Goal: Find contact information: Find contact information

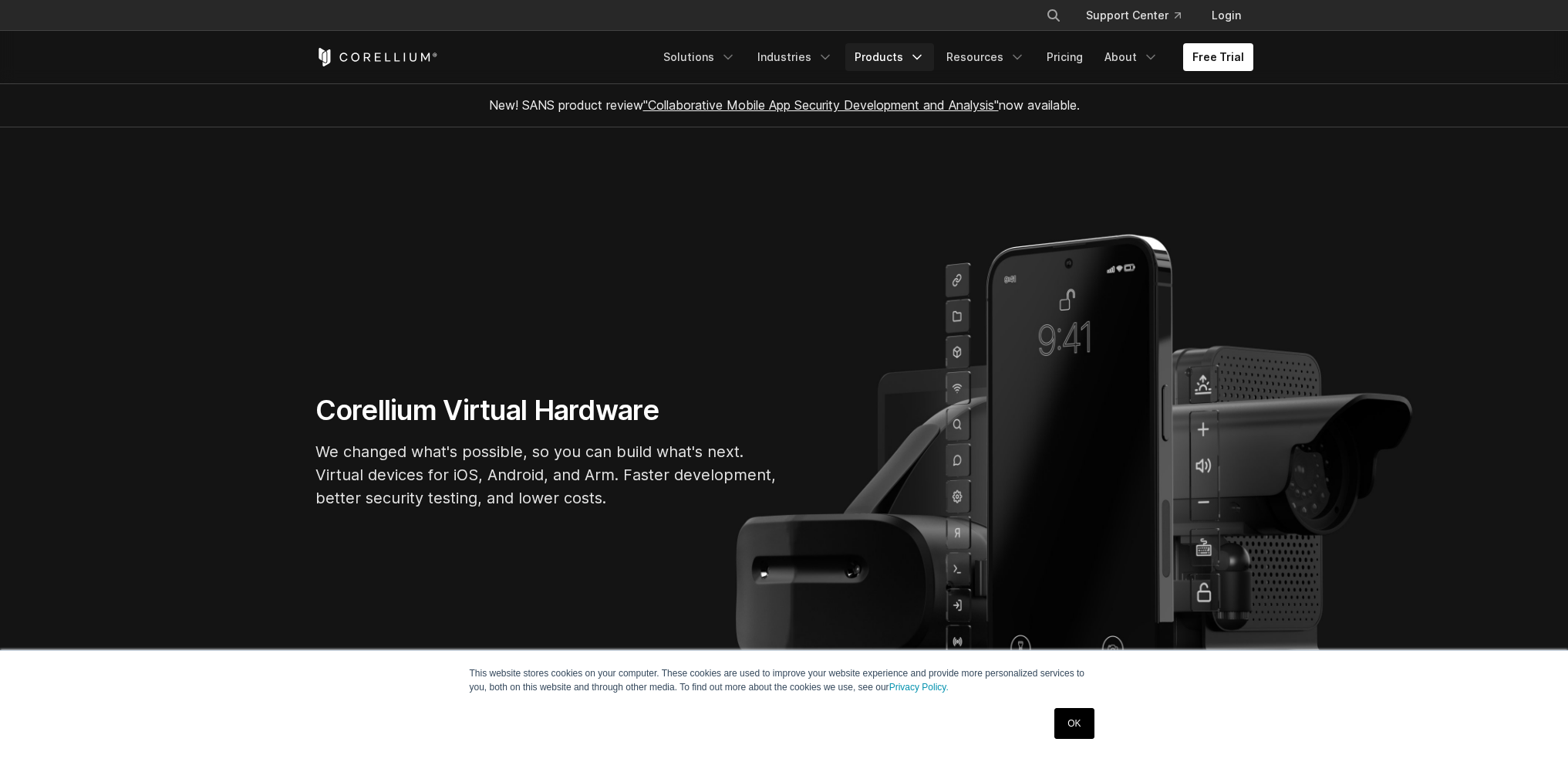
click at [913, 49] on link "Products" at bounding box center [889, 57] width 88 height 28
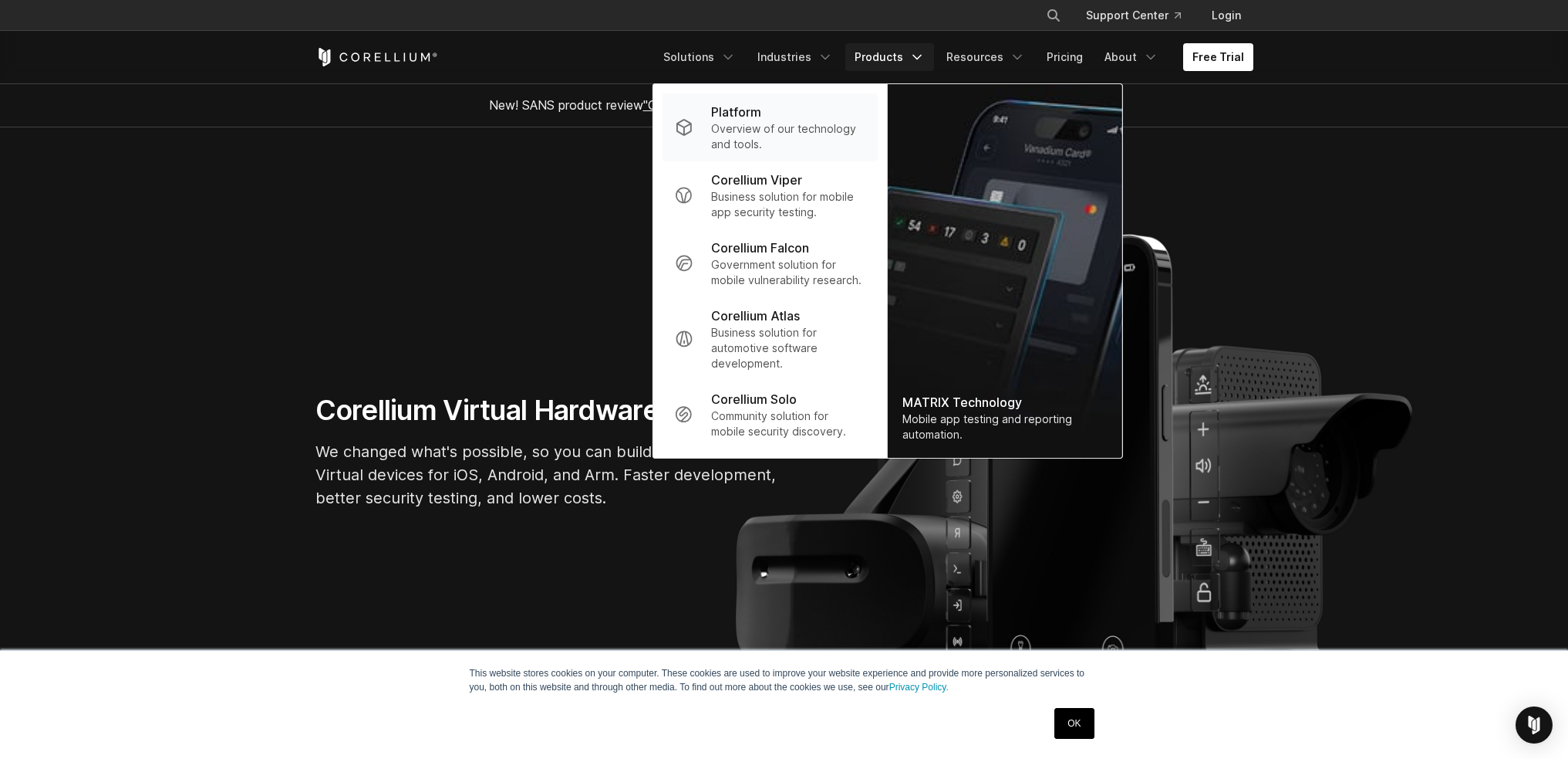
click at [795, 123] on p "Overview of our technology and tools." at bounding box center [788, 137] width 153 height 31
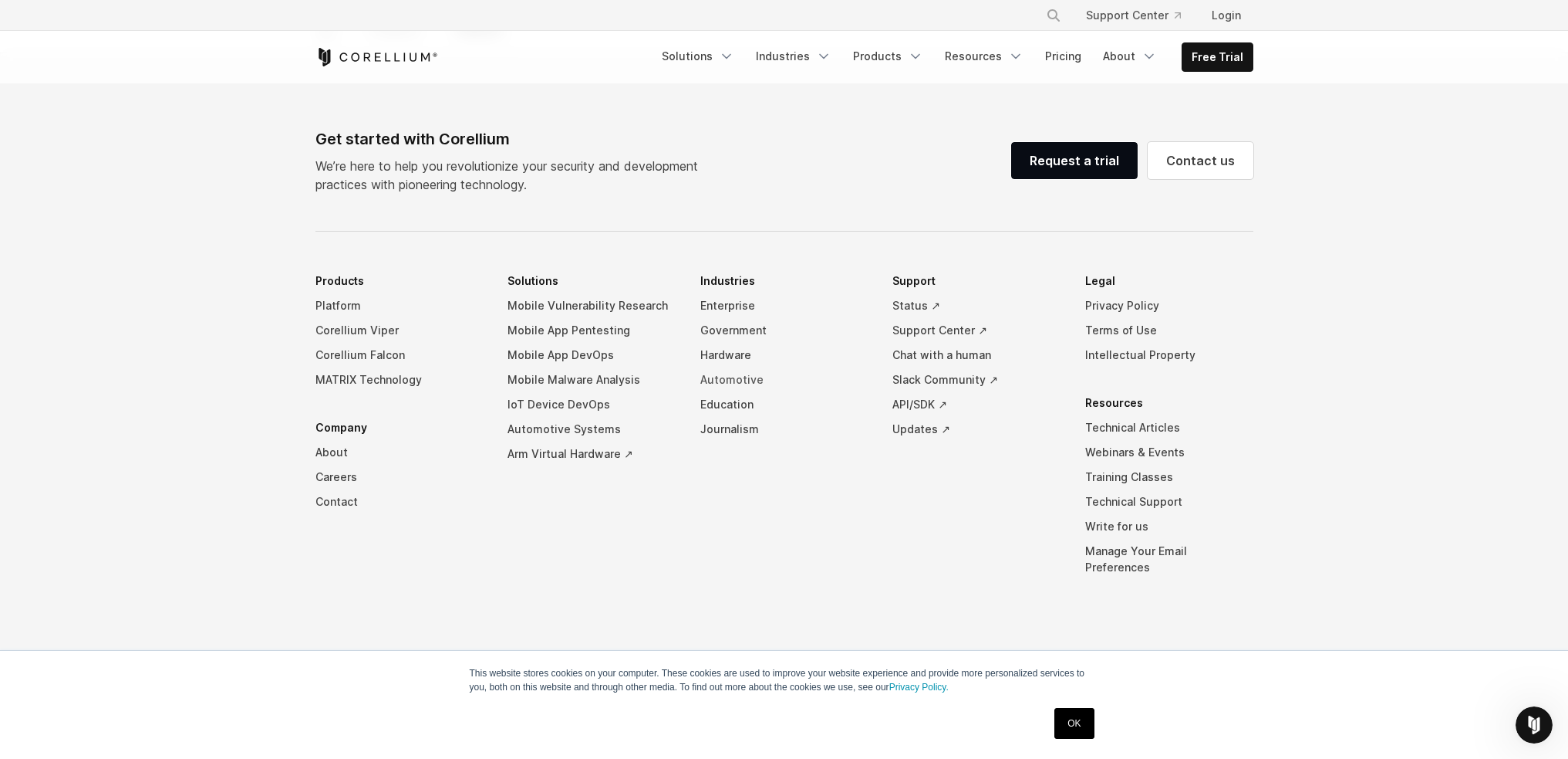
scroll to position [7276, 0]
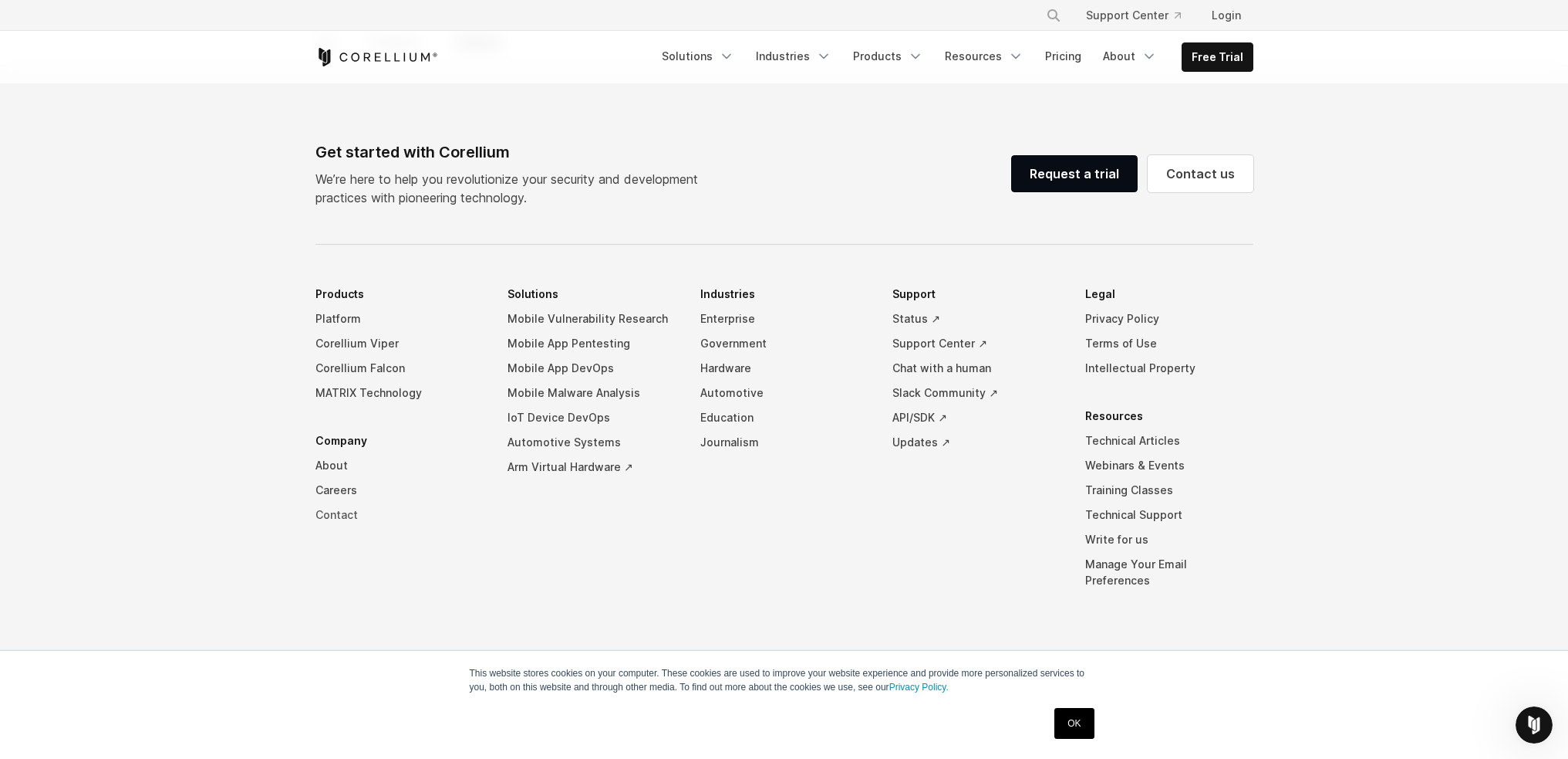
click at [340, 527] on link "Contact" at bounding box center [399, 515] width 168 height 24
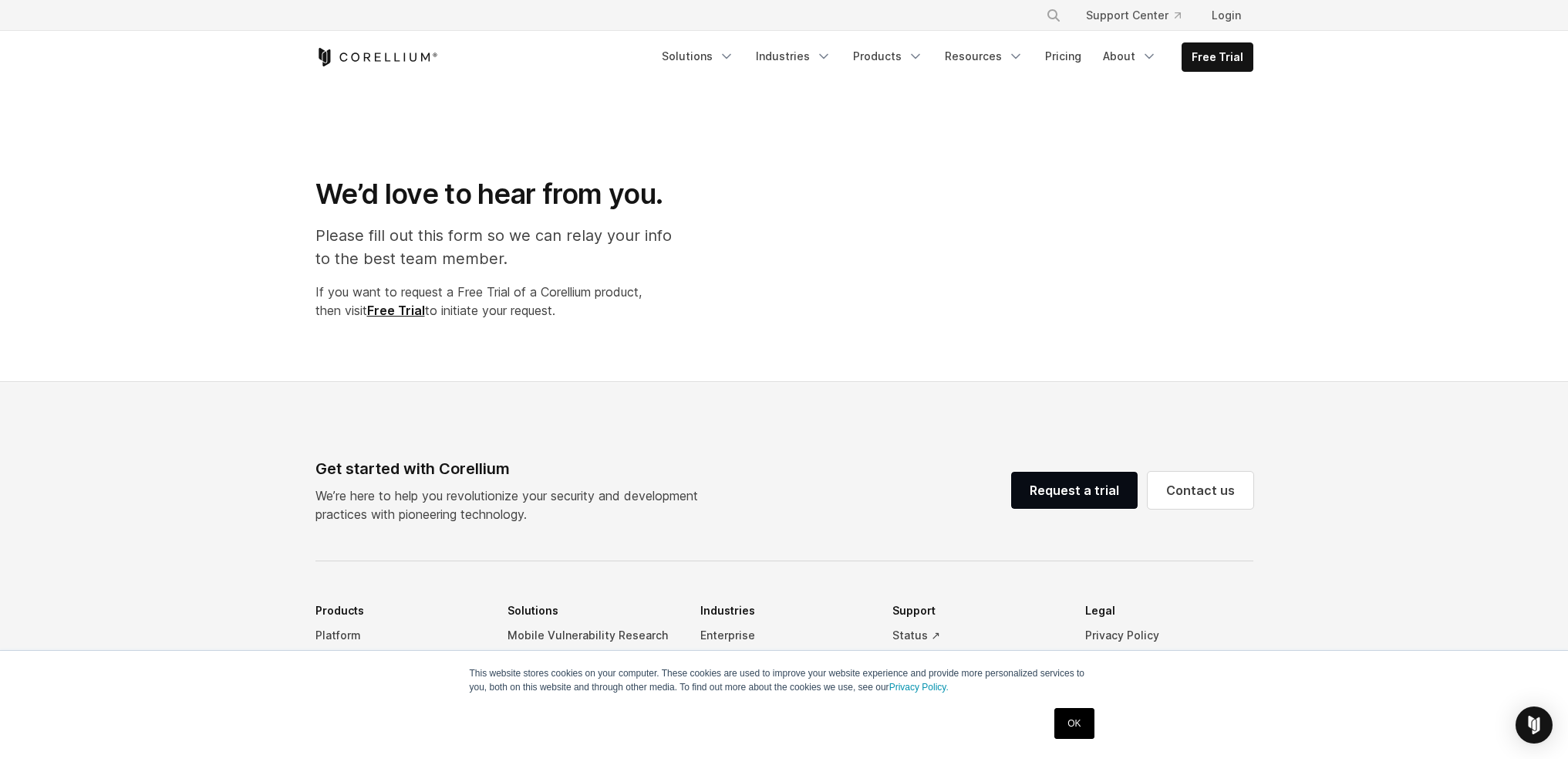
select select "**"
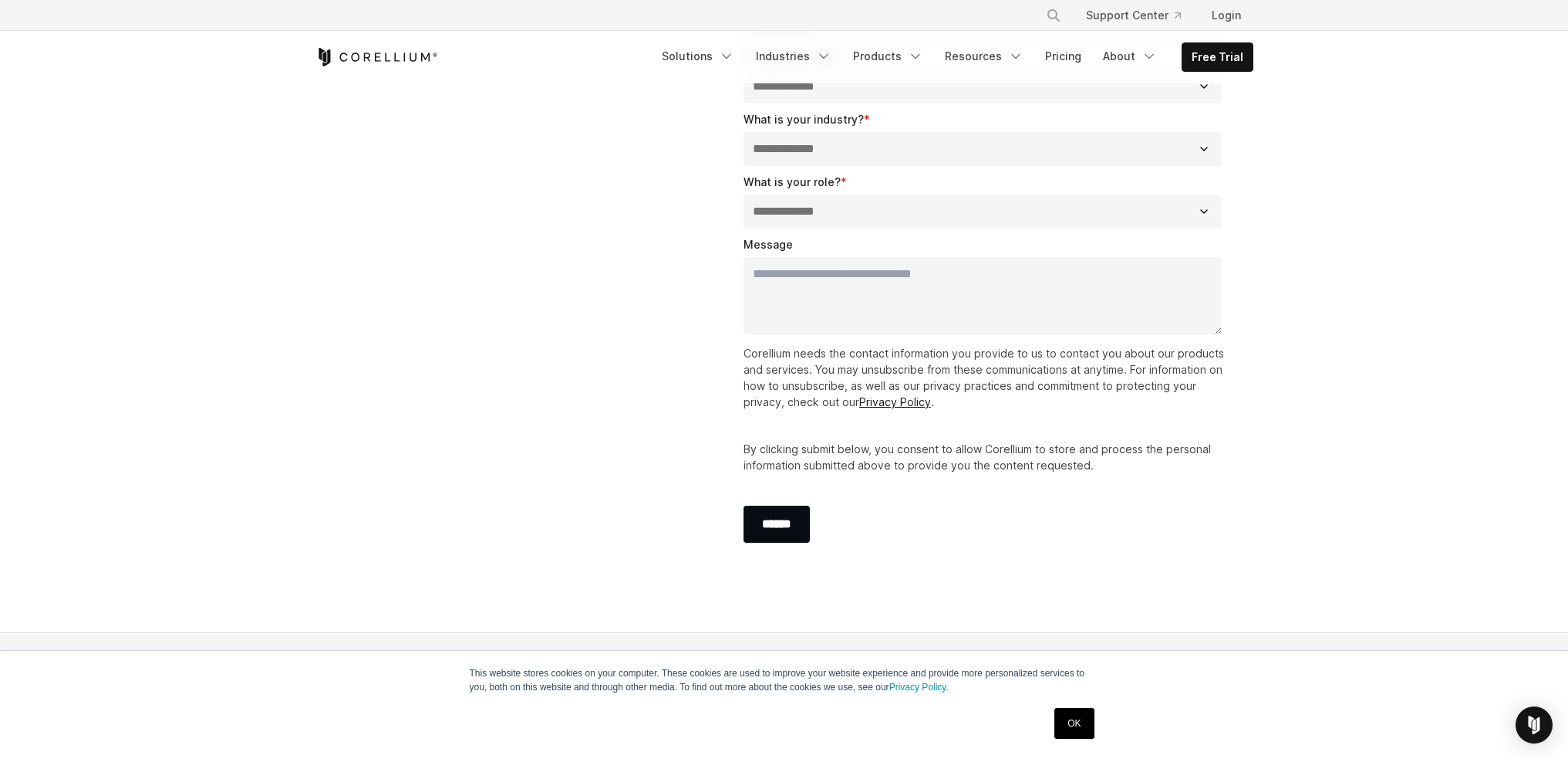
scroll to position [486, 0]
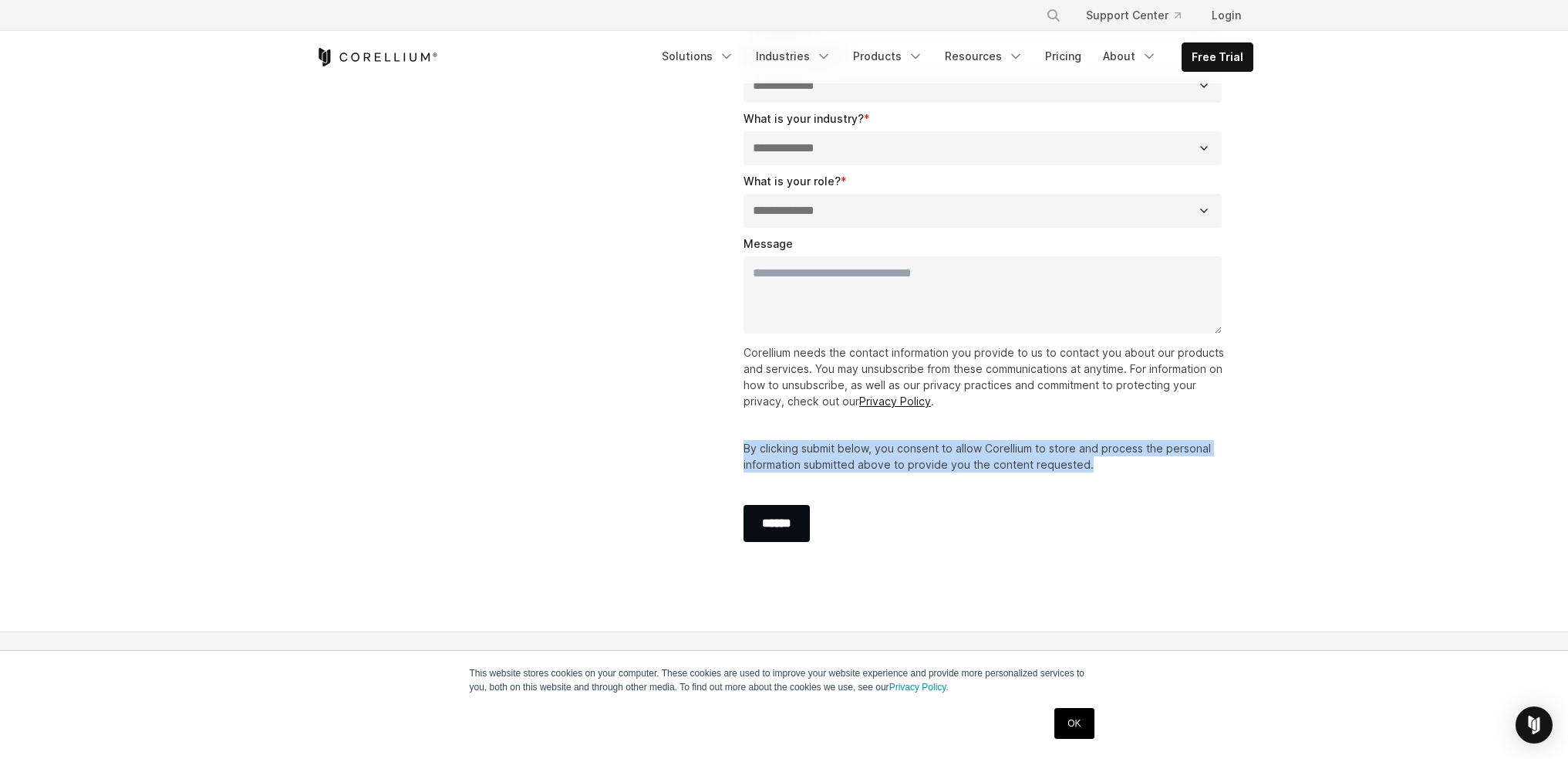
drag, startPoint x: 1089, startPoint y: 466, endPoint x: 744, endPoint y: 445, distance: 345.6
click at [744, 445] on p "By clicking submit below, you consent to allow Corellium to store and process t…" at bounding box center [986, 456] width 486 height 32
copy p "By clicking submit below, you consent to allow Corellium to store and process t…"
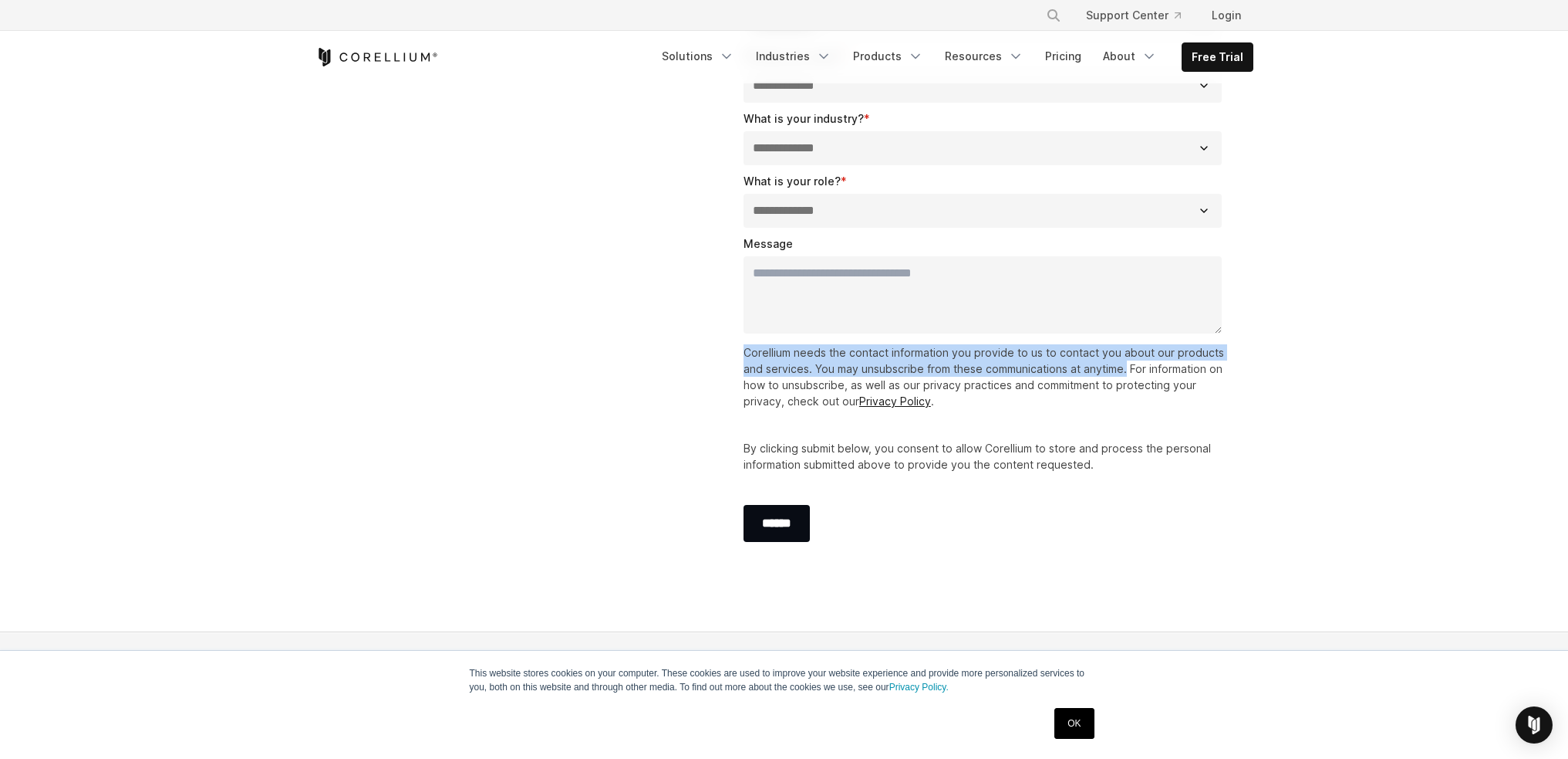
drag, startPoint x: 1128, startPoint y: 370, endPoint x: 743, endPoint y: 348, distance: 385.6
click at [744, 348] on p "Corellium needs the contact information you provide to us to contact you about …" at bounding box center [986, 377] width 486 height 65
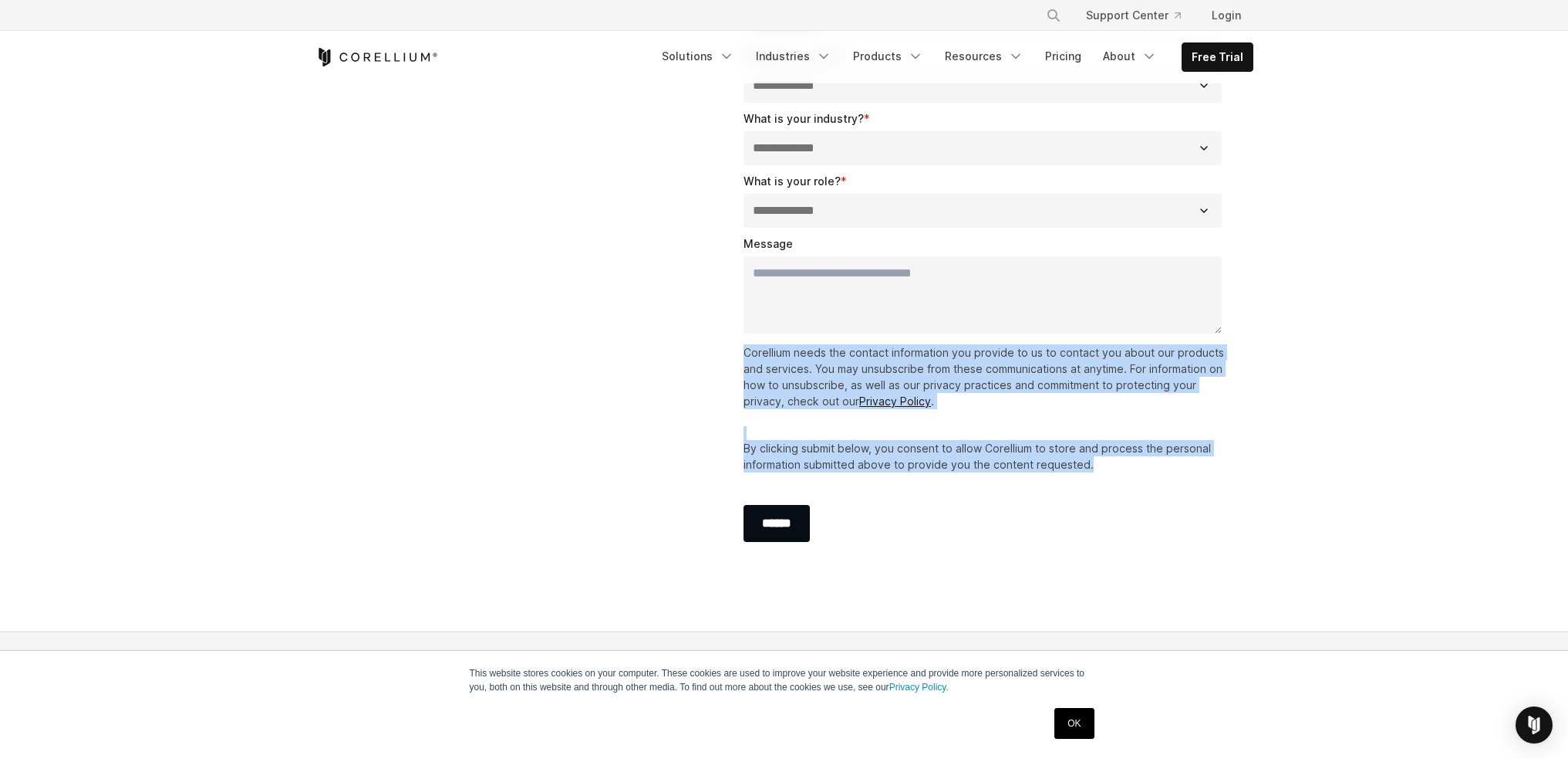
drag, startPoint x: 1103, startPoint y: 468, endPoint x: 729, endPoint y: 358, distance: 389.8
click at [729, 358] on div "**********" at bounding box center [986, 115] width 535 height 934
copy div "Corellium needs the contact information you provide to us to contact you about …"
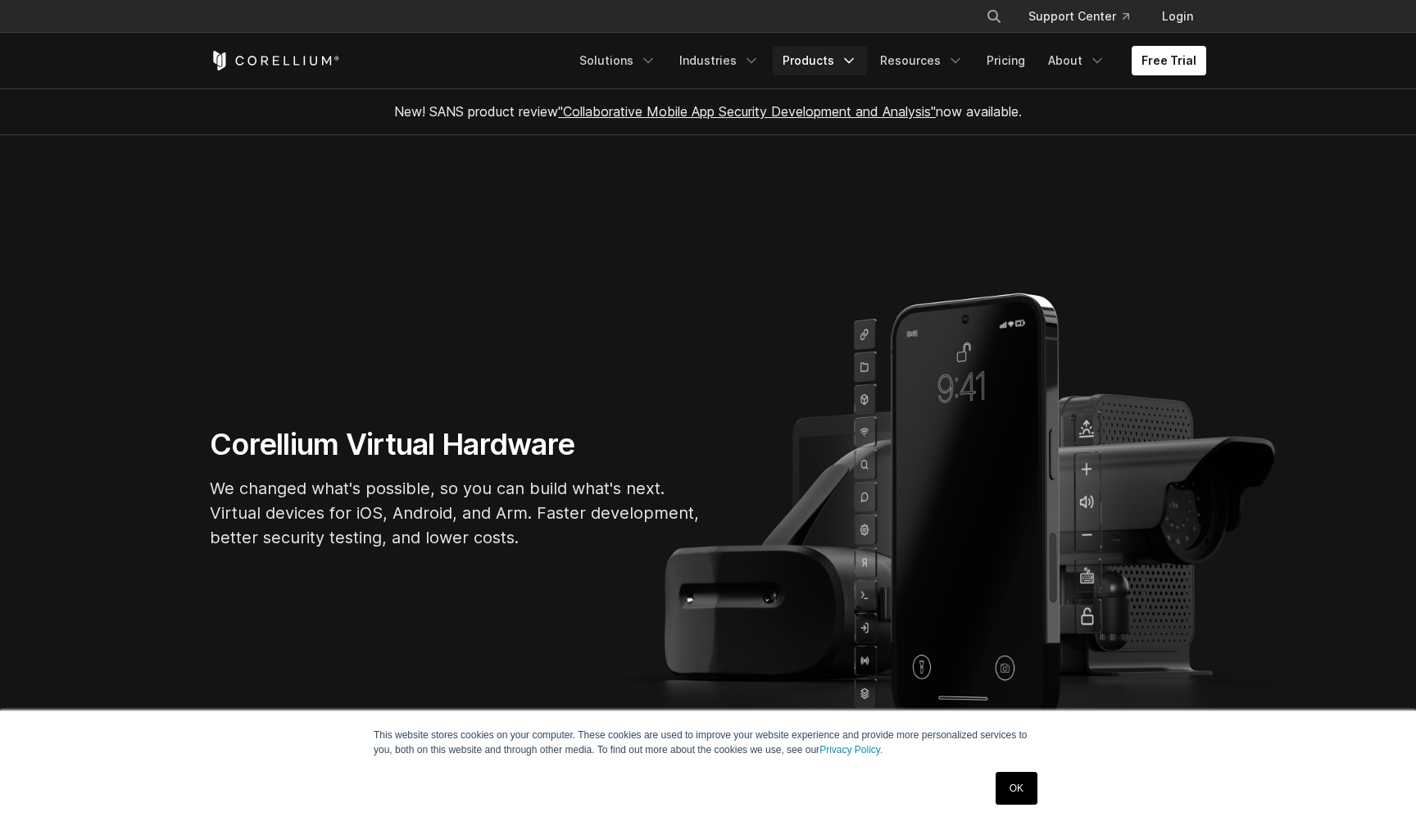
click at [811, 62] on link "Products" at bounding box center [820, 61] width 94 height 30
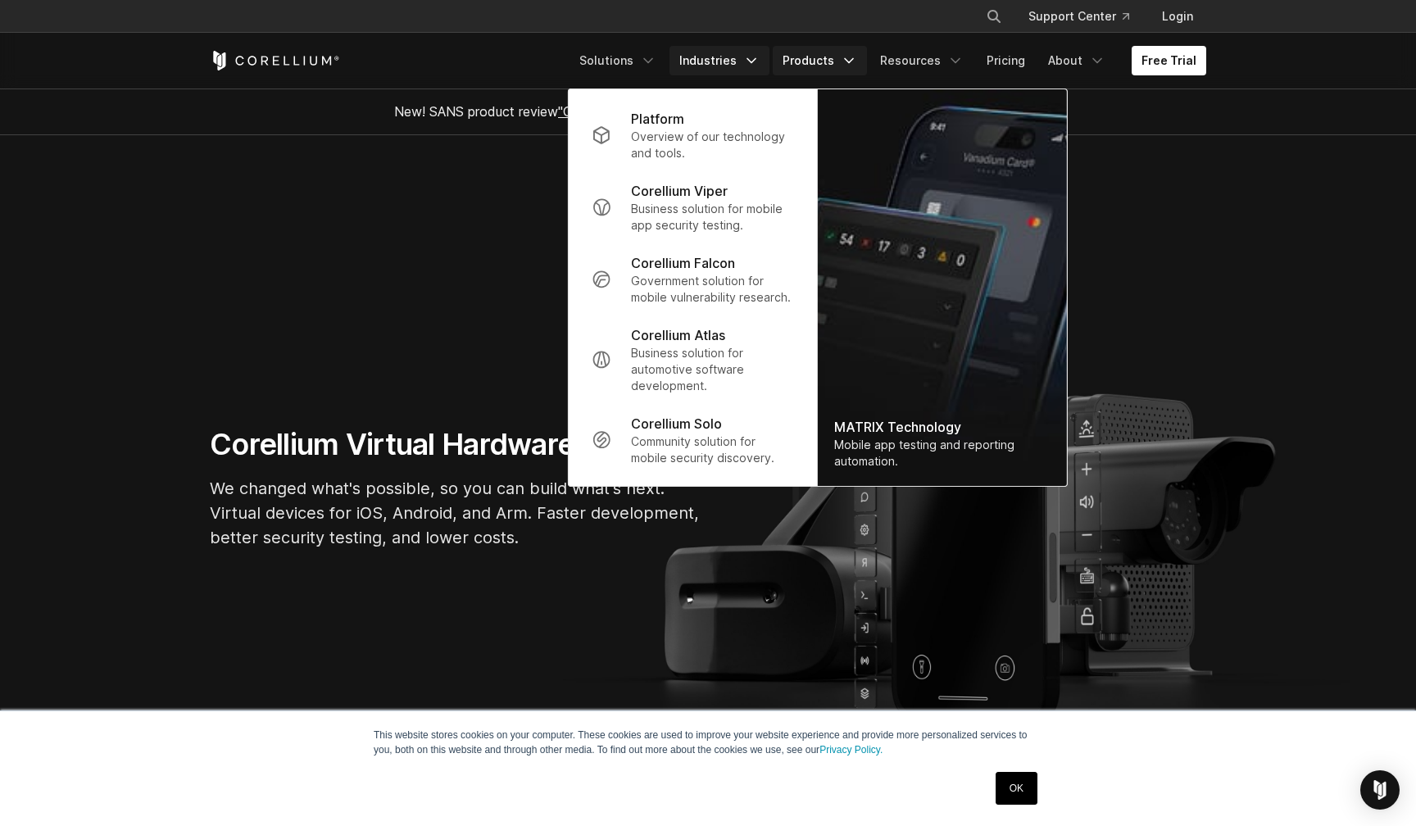
click at [716, 66] on link "Industries" at bounding box center [720, 61] width 100 height 30
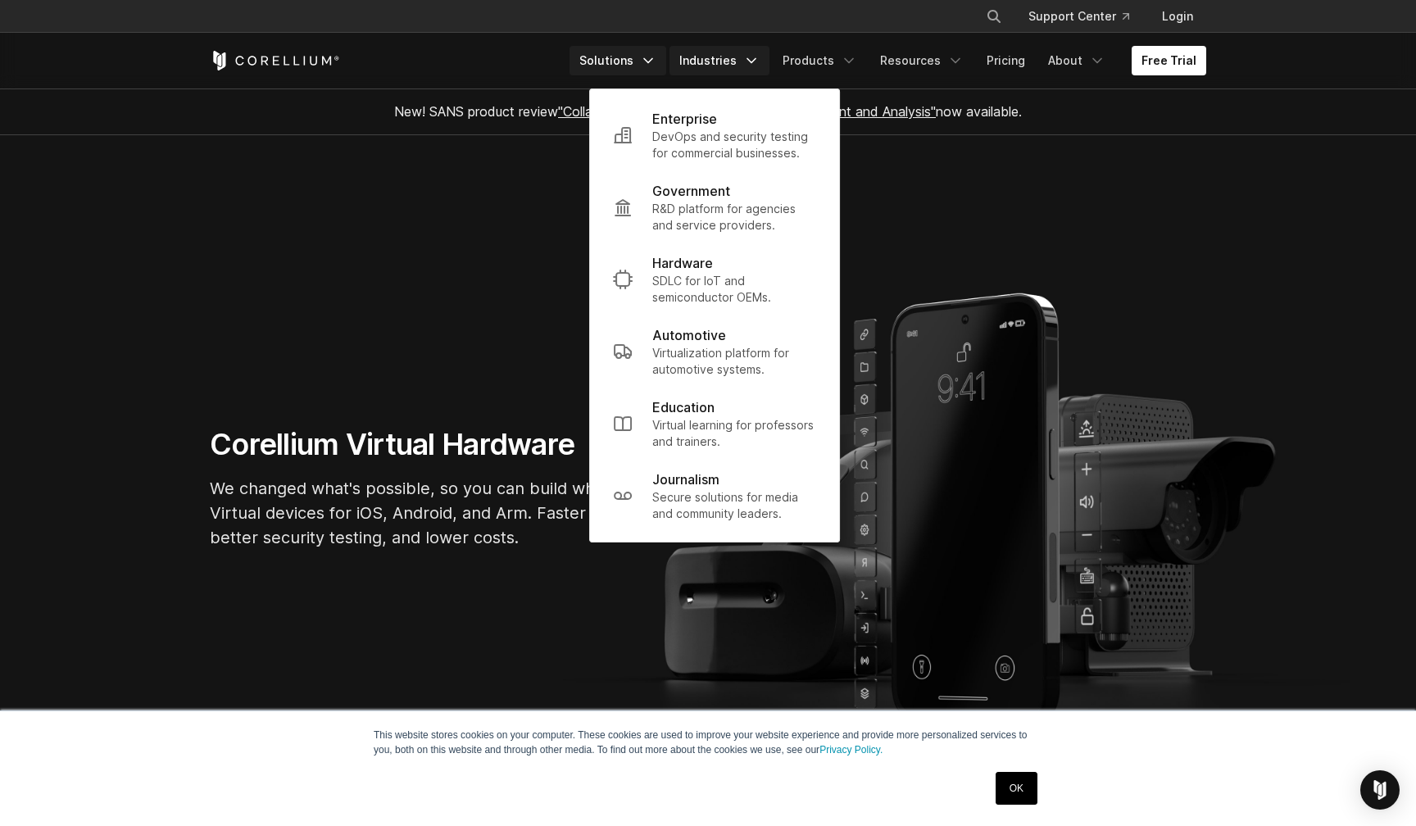
click at [650, 58] on link "Solutions" at bounding box center [618, 61] width 97 height 30
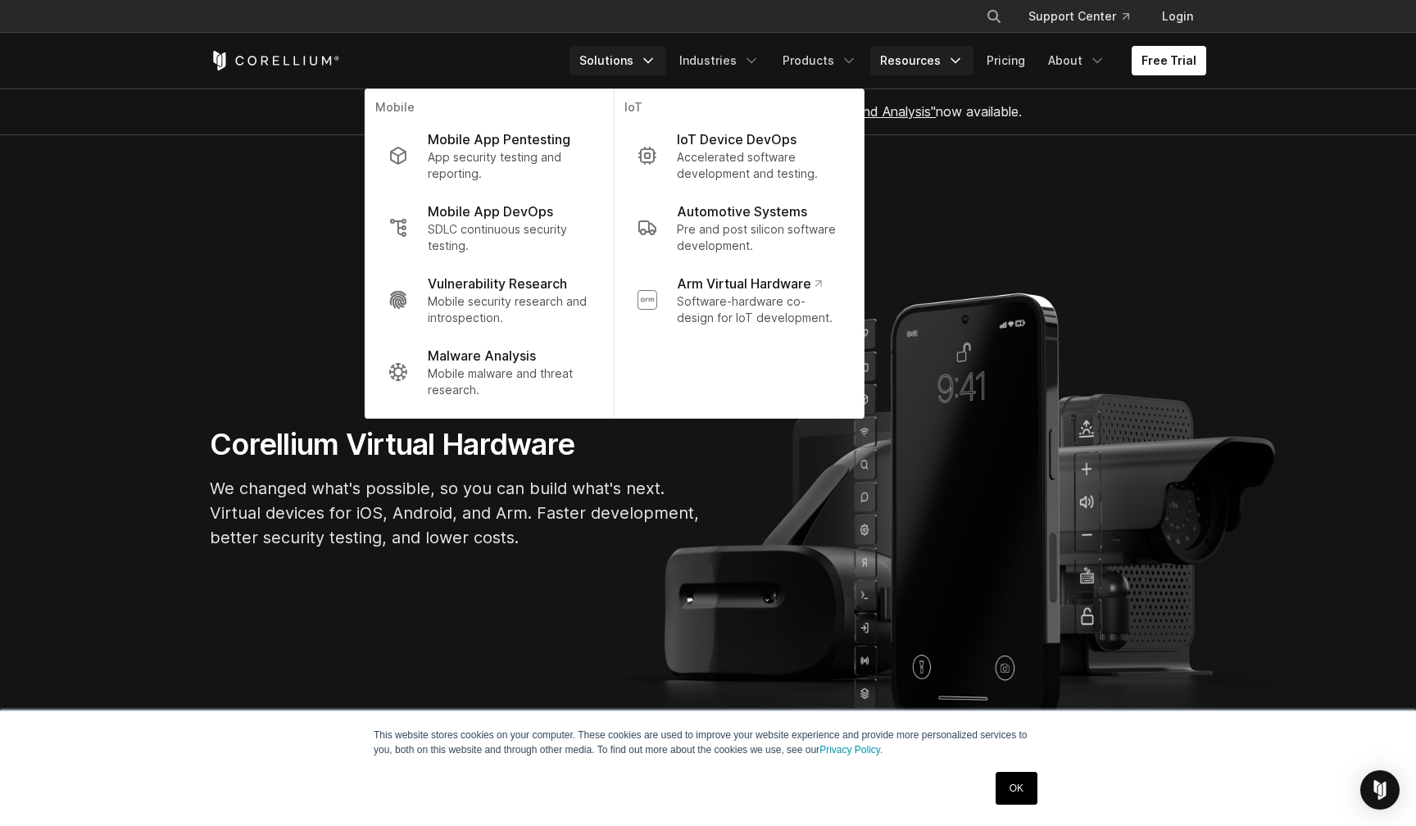
click at [916, 60] on link "Resources" at bounding box center [921, 61] width 103 height 30
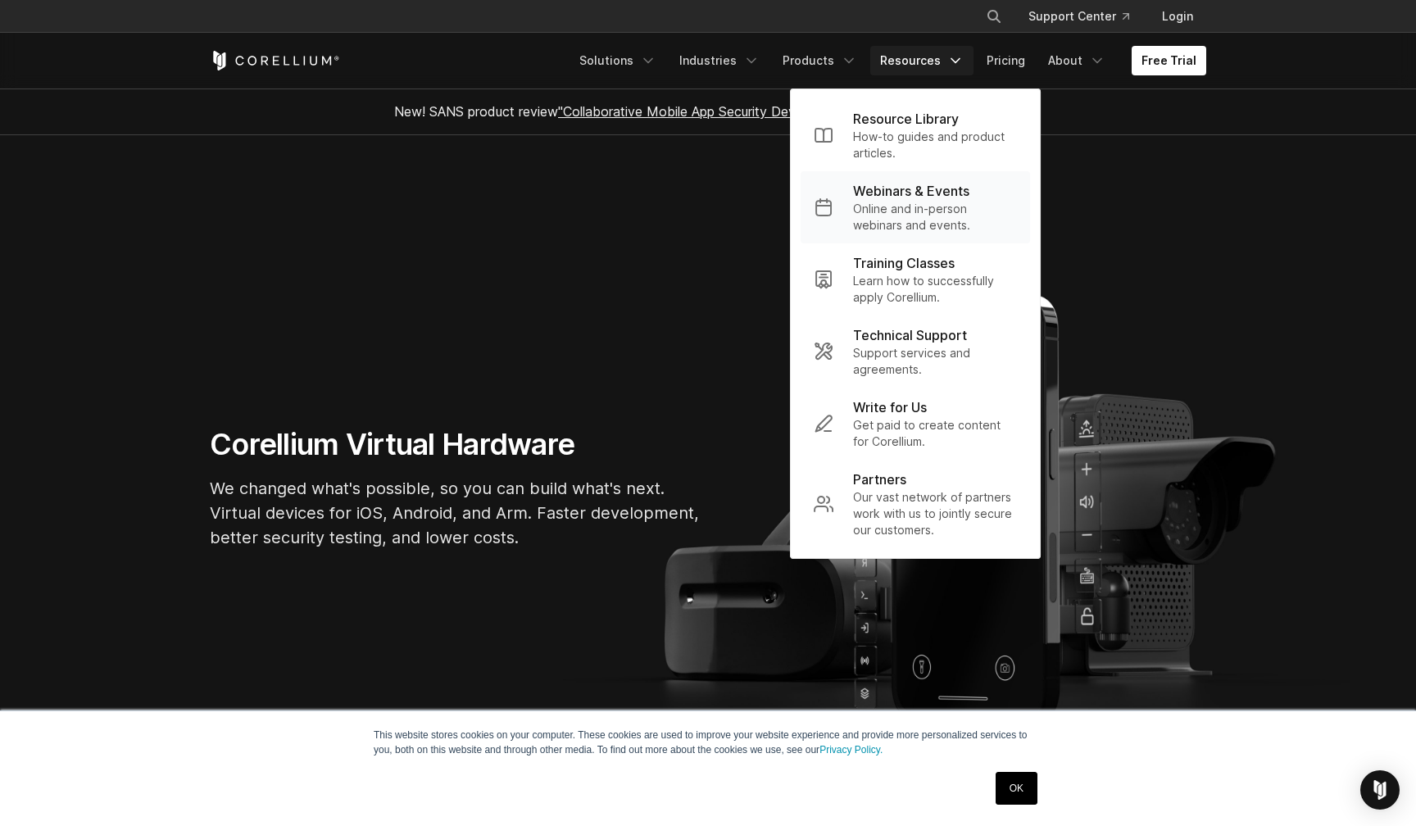
click at [897, 205] on p "Online and in-person webinars and events." at bounding box center [935, 217] width 164 height 33
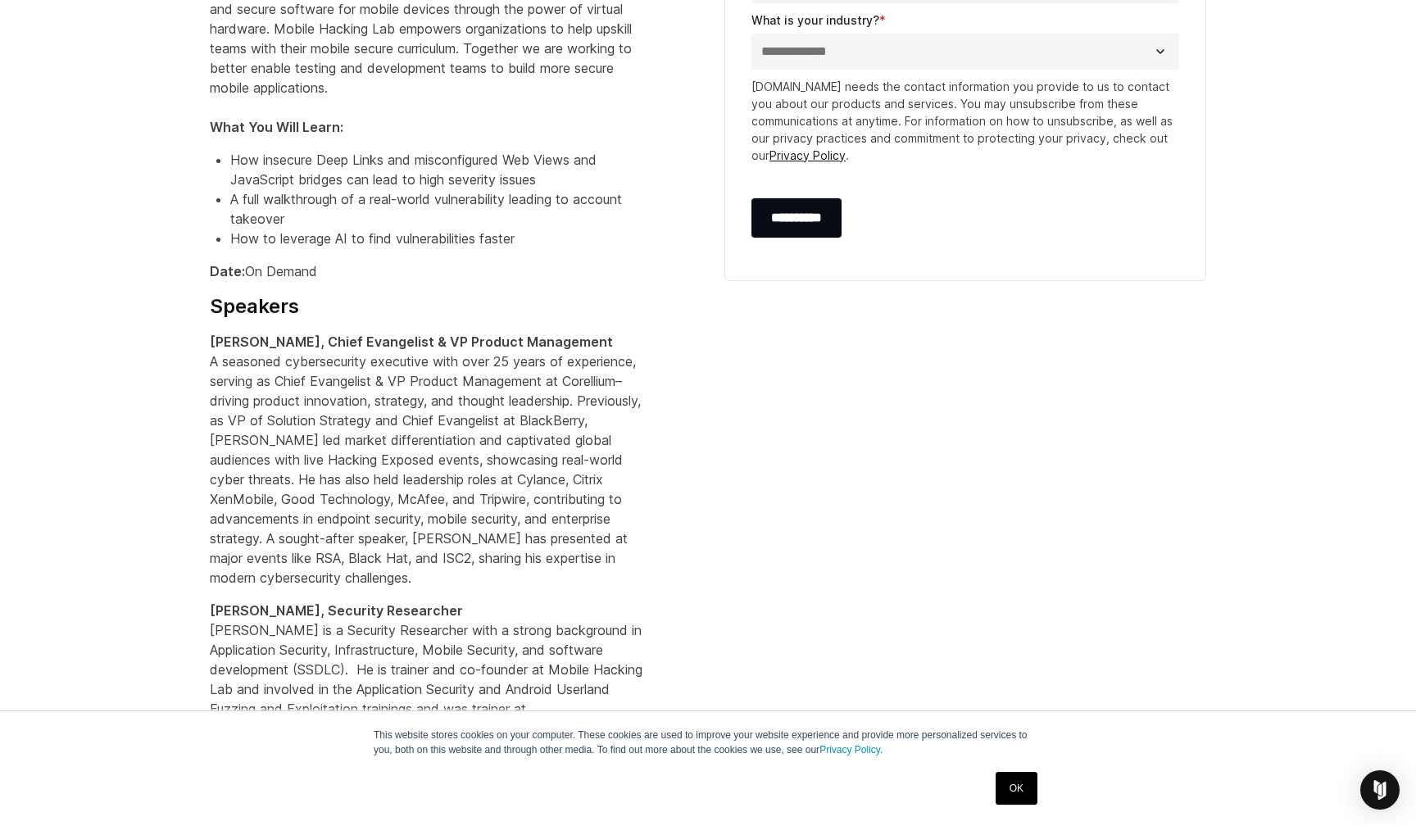
scroll to position [895, 0]
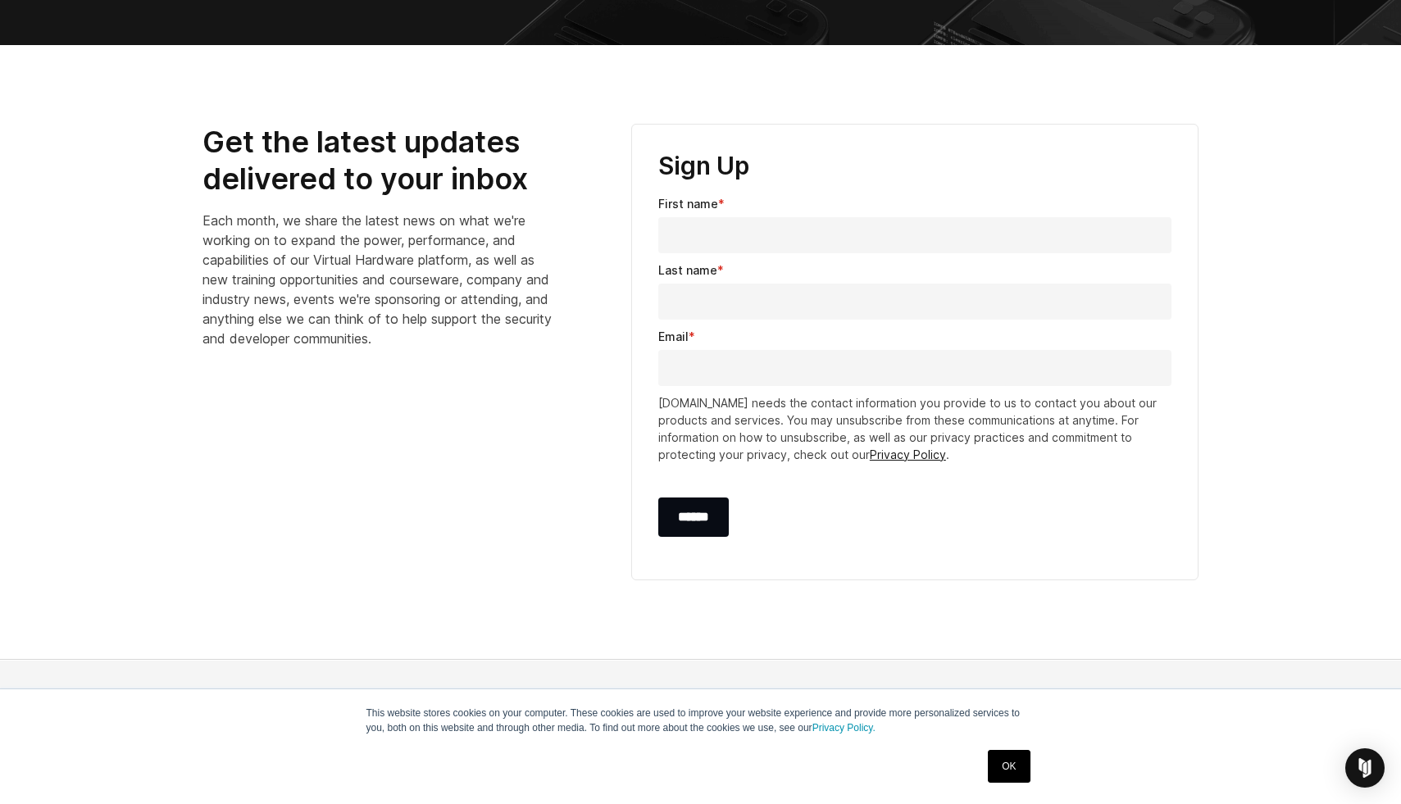
scroll to position [519, 0]
